Goal: Find specific page/section: Find specific page/section

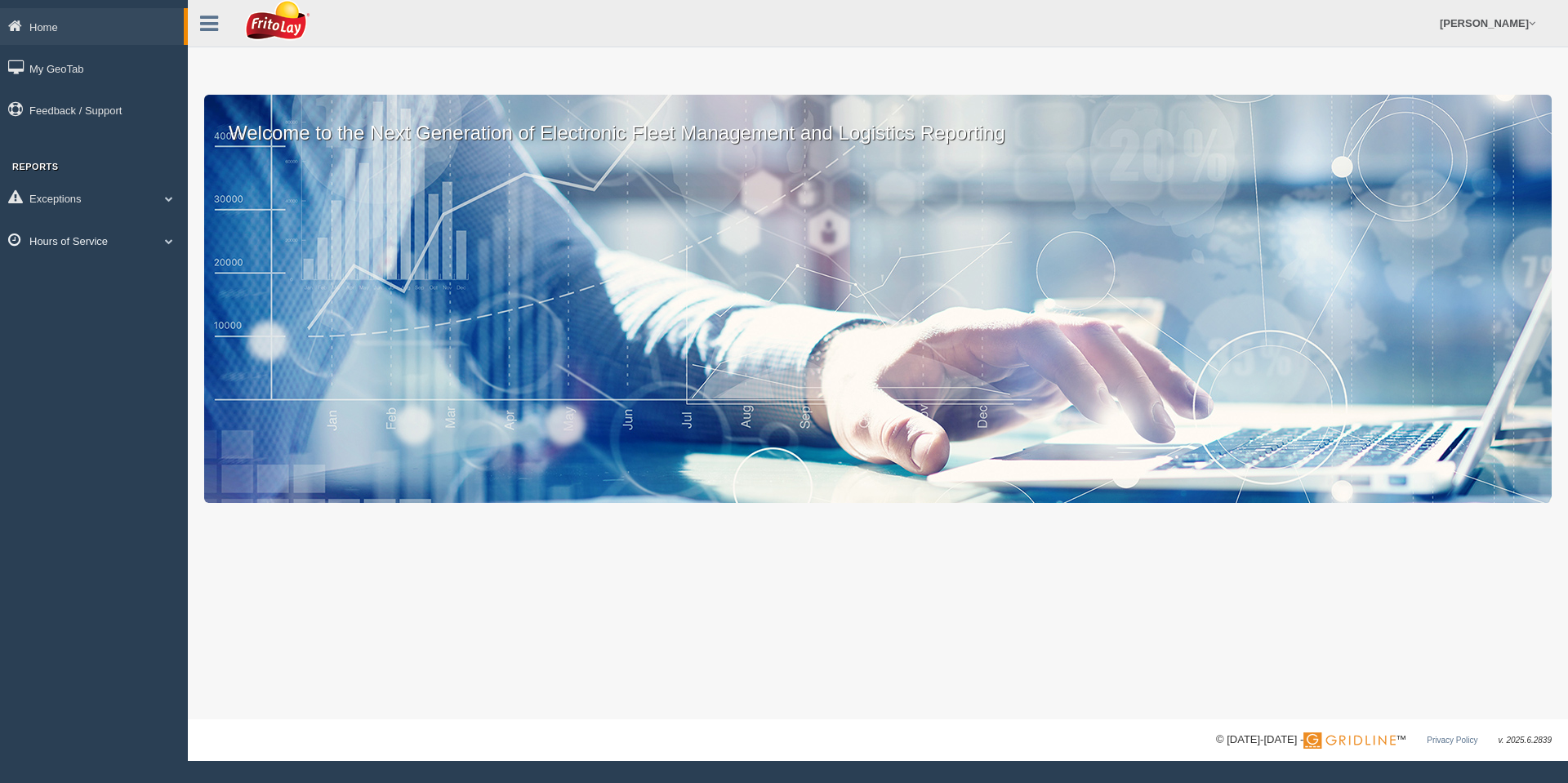
click at [161, 240] on span at bounding box center [169, 241] width 21 height 9
click at [119, 274] on link "HOS Explanation Reports" at bounding box center [106, 278] width 154 height 29
click at [165, 241] on span at bounding box center [169, 241] width 21 height 9
click at [101, 276] on link "HOS Explanation Reports" at bounding box center [106, 278] width 154 height 29
click at [169, 232] on link "Hours of Service" at bounding box center [94, 240] width 188 height 37
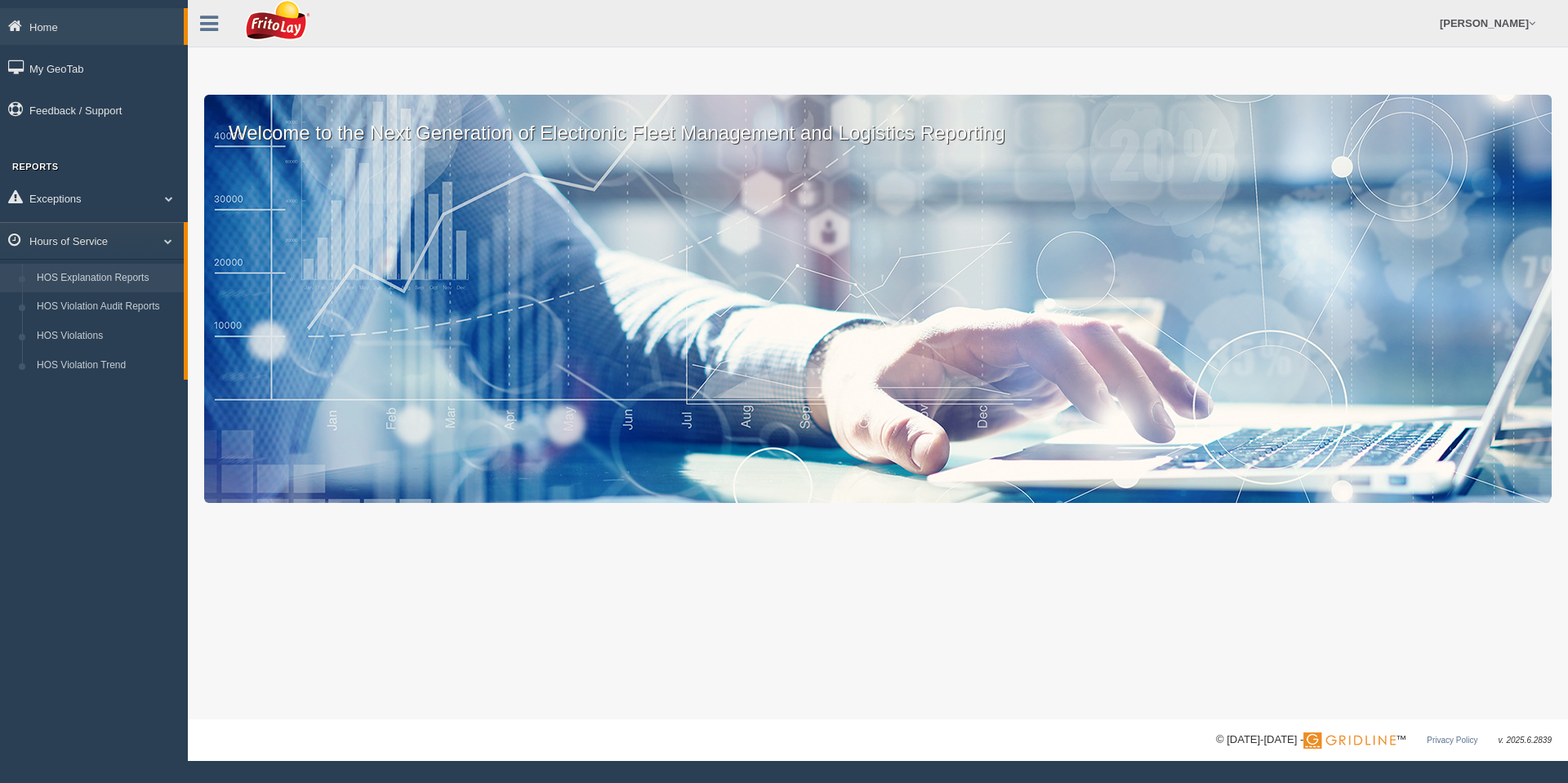
click at [116, 270] on link "HOS Explanation Reports" at bounding box center [106, 278] width 154 height 29
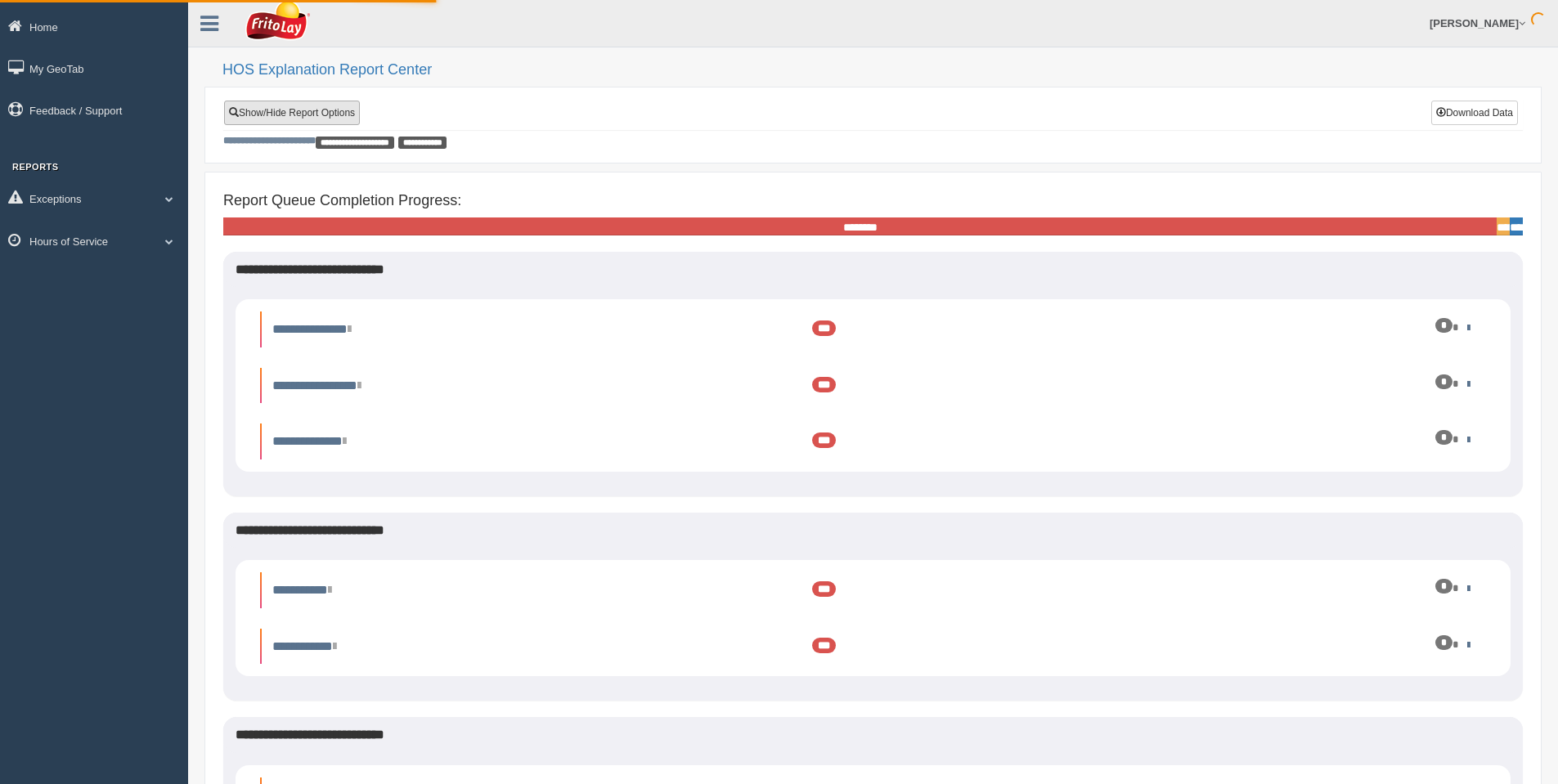
click at [297, 111] on link "Show/Hide Report Options" at bounding box center [292, 112] width 135 height 25
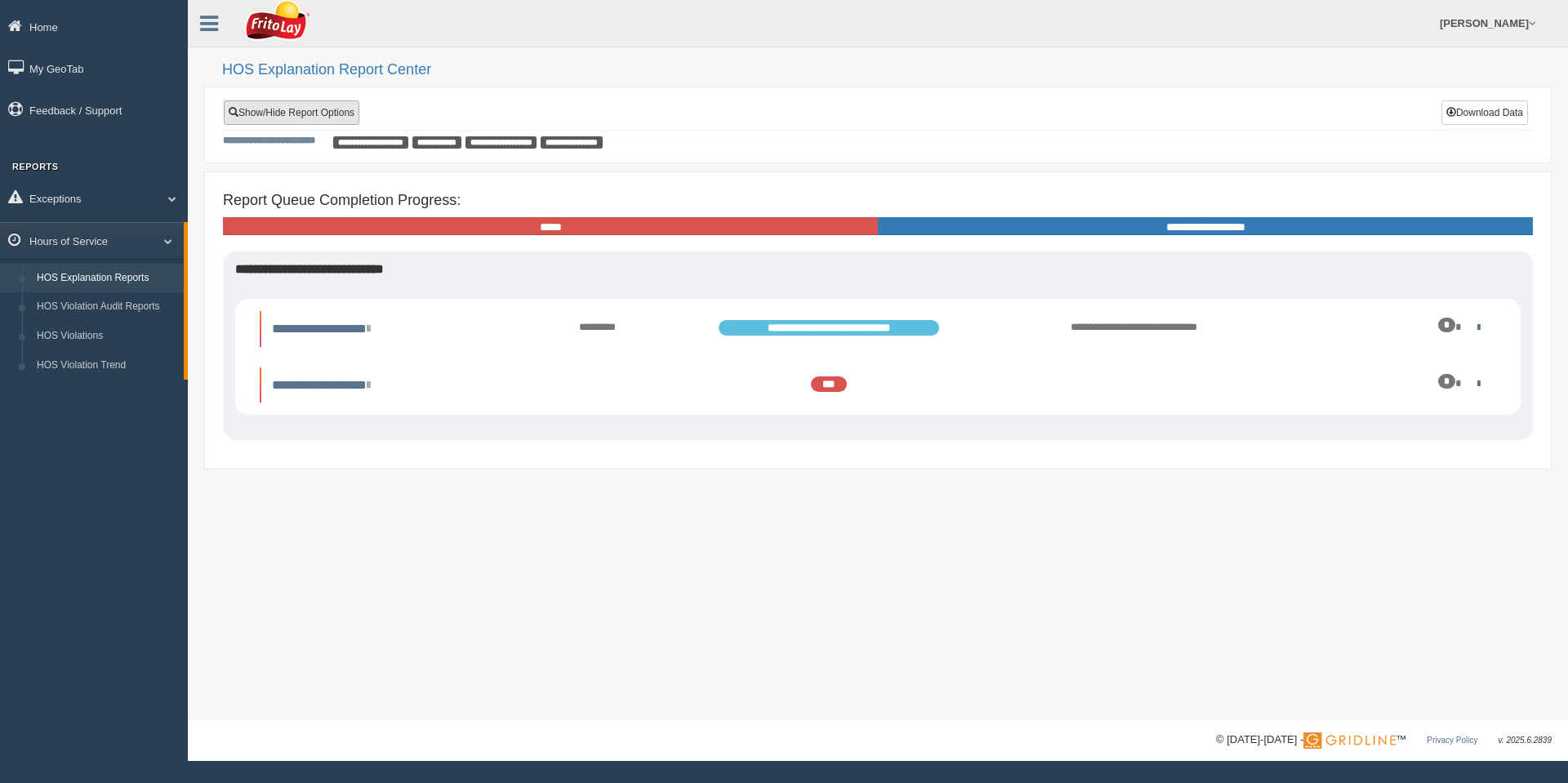
click at [280, 110] on link "Show/Hide Report Options" at bounding box center [292, 112] width 135 height 25
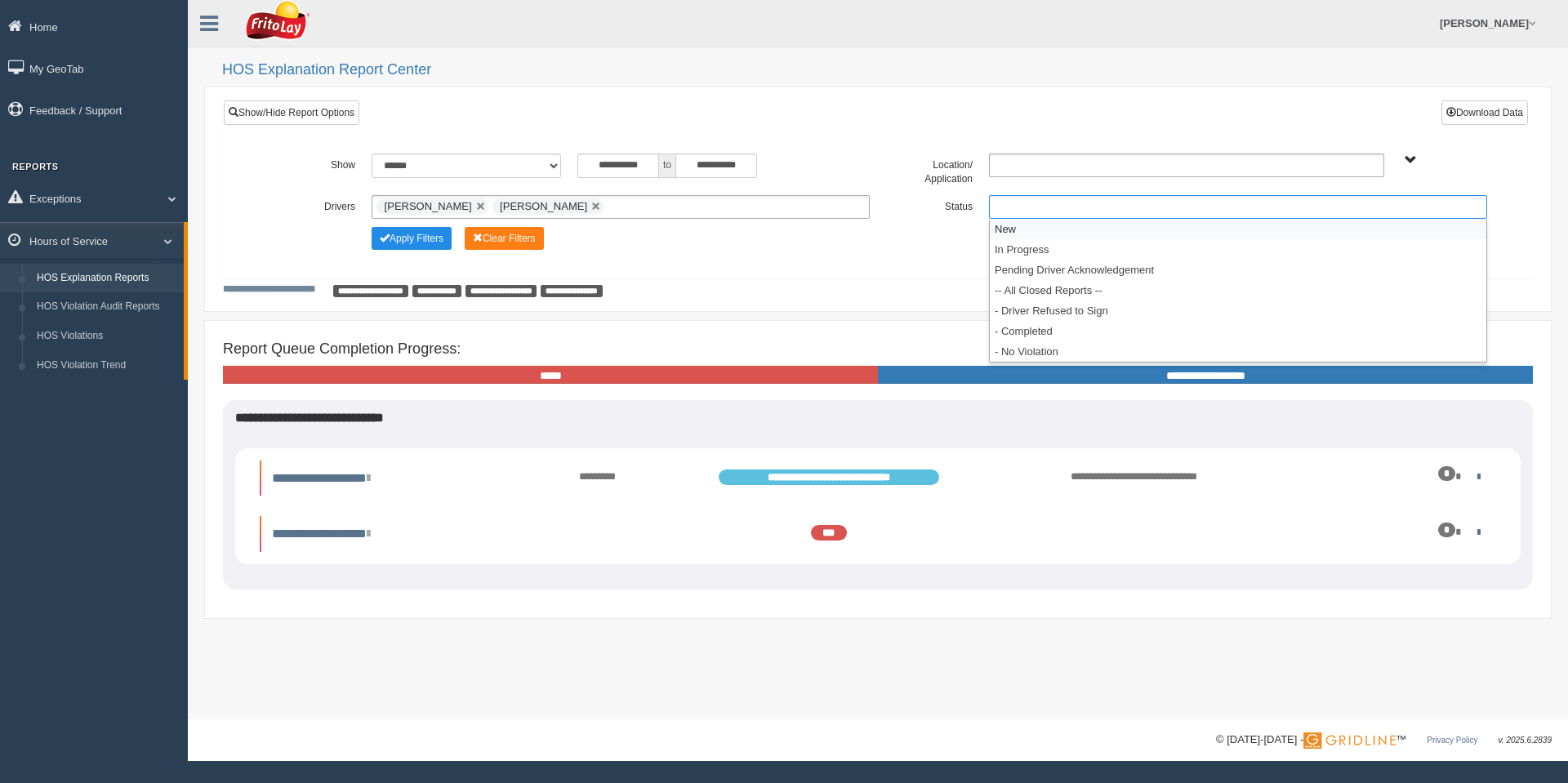
click at [1017, 205] on ul at bounding box center [1238, 207] width 498 height 24
click at [1044, 288] on li "-- All Closed Reports --" at bounding box center [1238, 290] width 496 height 21
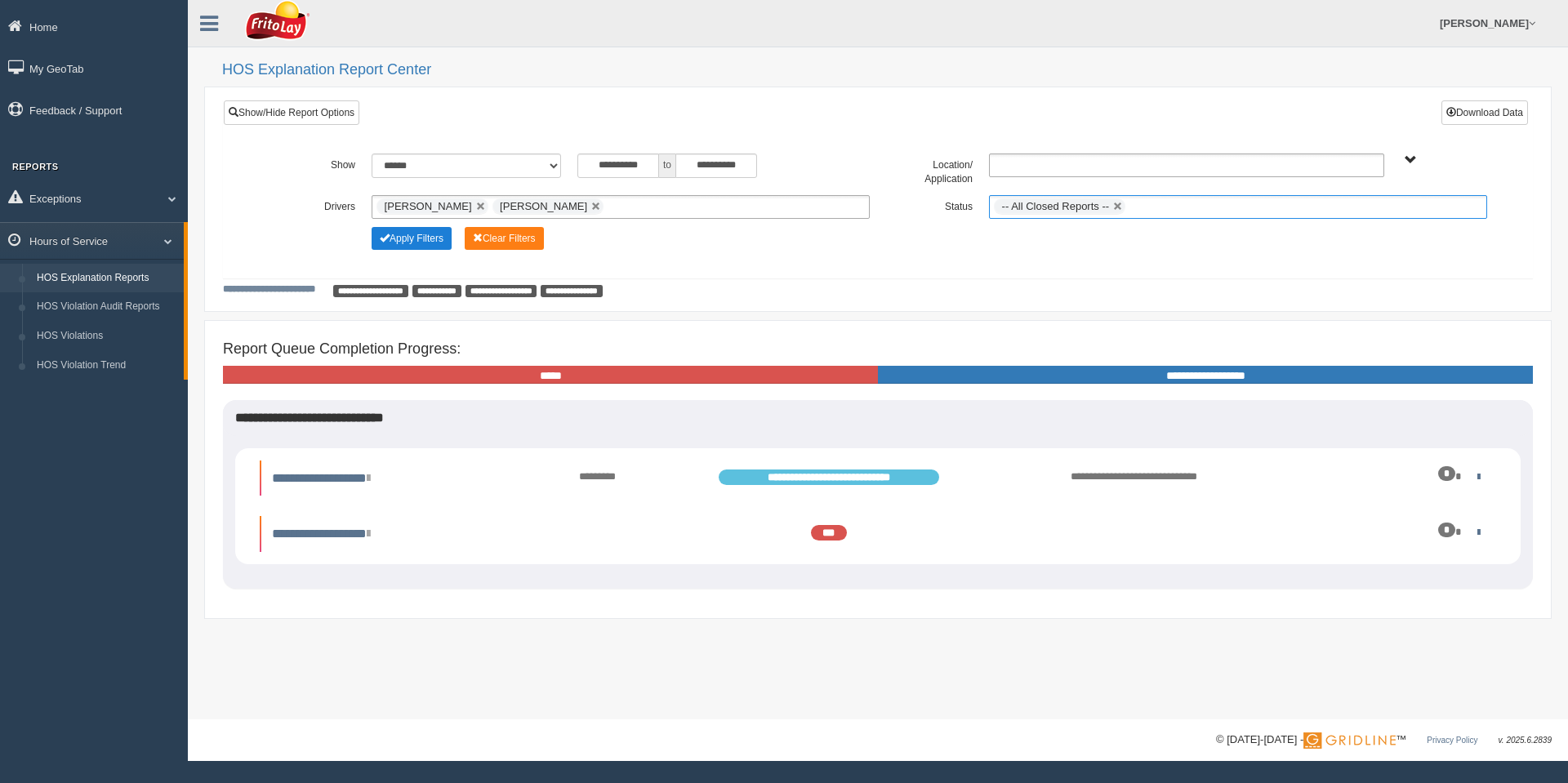
click at [405, 234] on button "Apply Filters" at bounding box center [411, 238] width 80 height 23
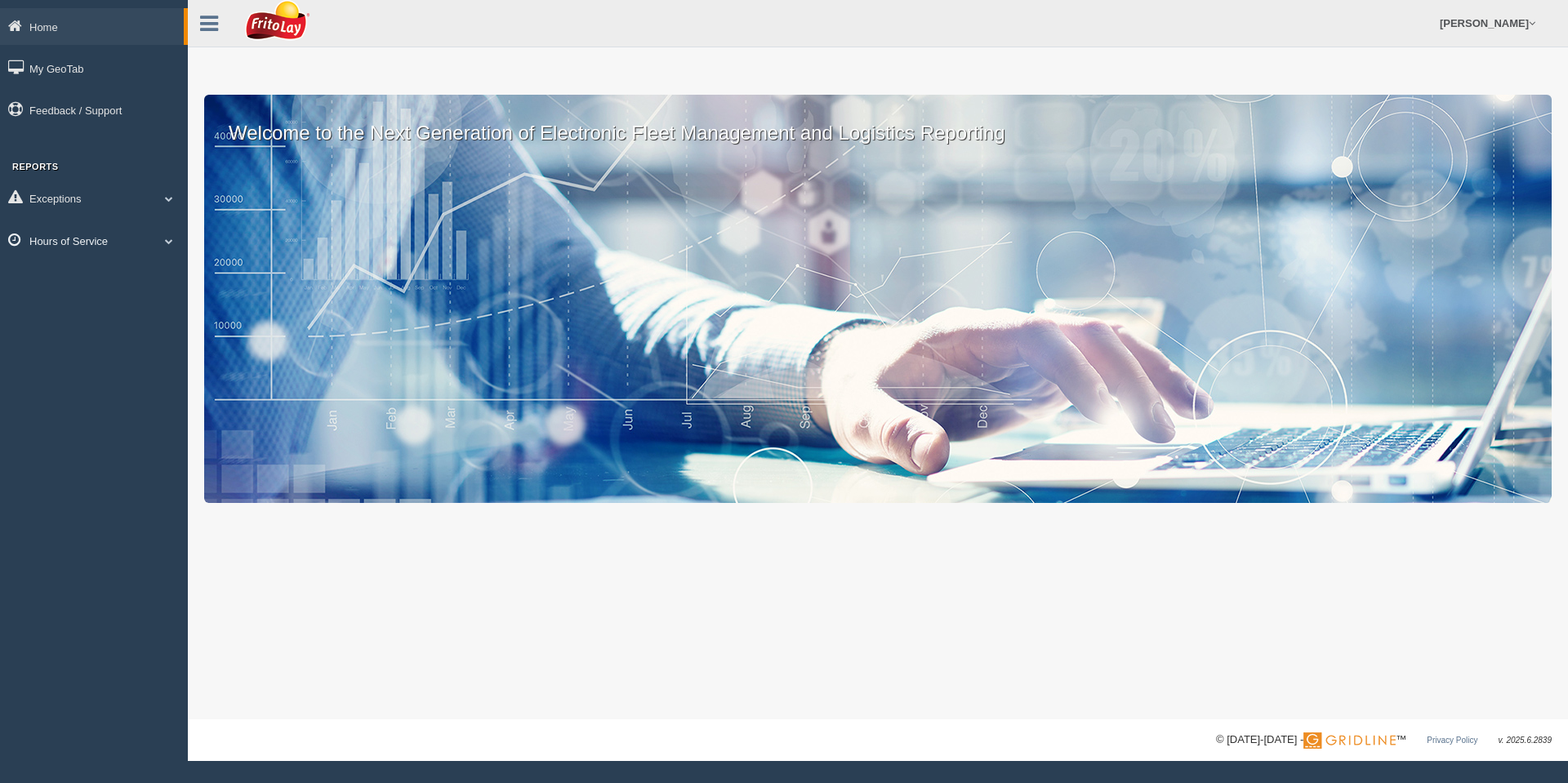
click at [168, 238] on span at bounding box center [169, 241] width 21 height 9
click at [115, 270] on link "HOS Explanation Reports" at bounding box center [106, 278] width 154 height 29
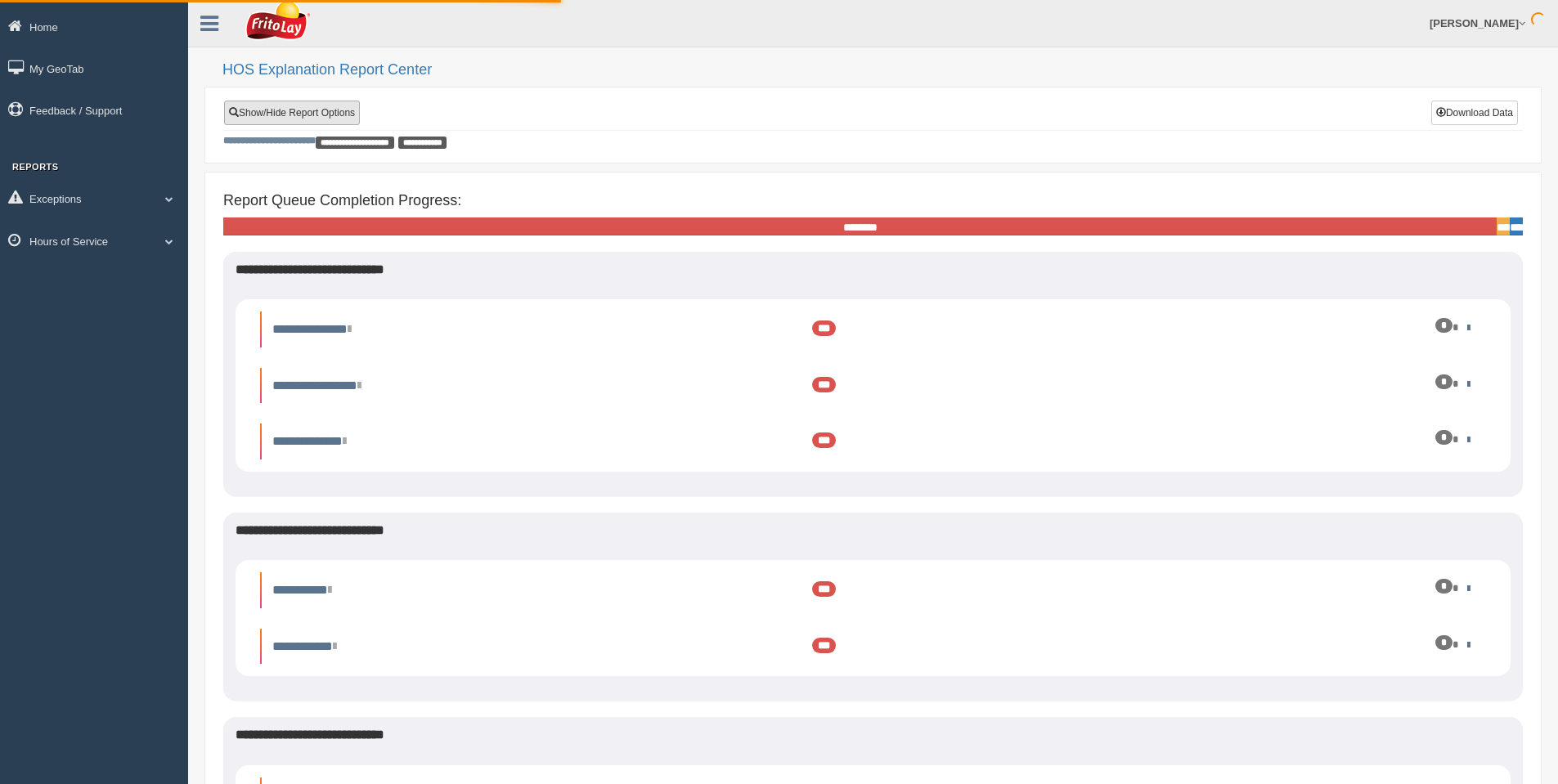
click at [335, 110] on link "Show/Hide Report Options" at bounding box center [292, 112] width 135 height 25
